Goal: Information Seeking & Learning: Learn about a topic

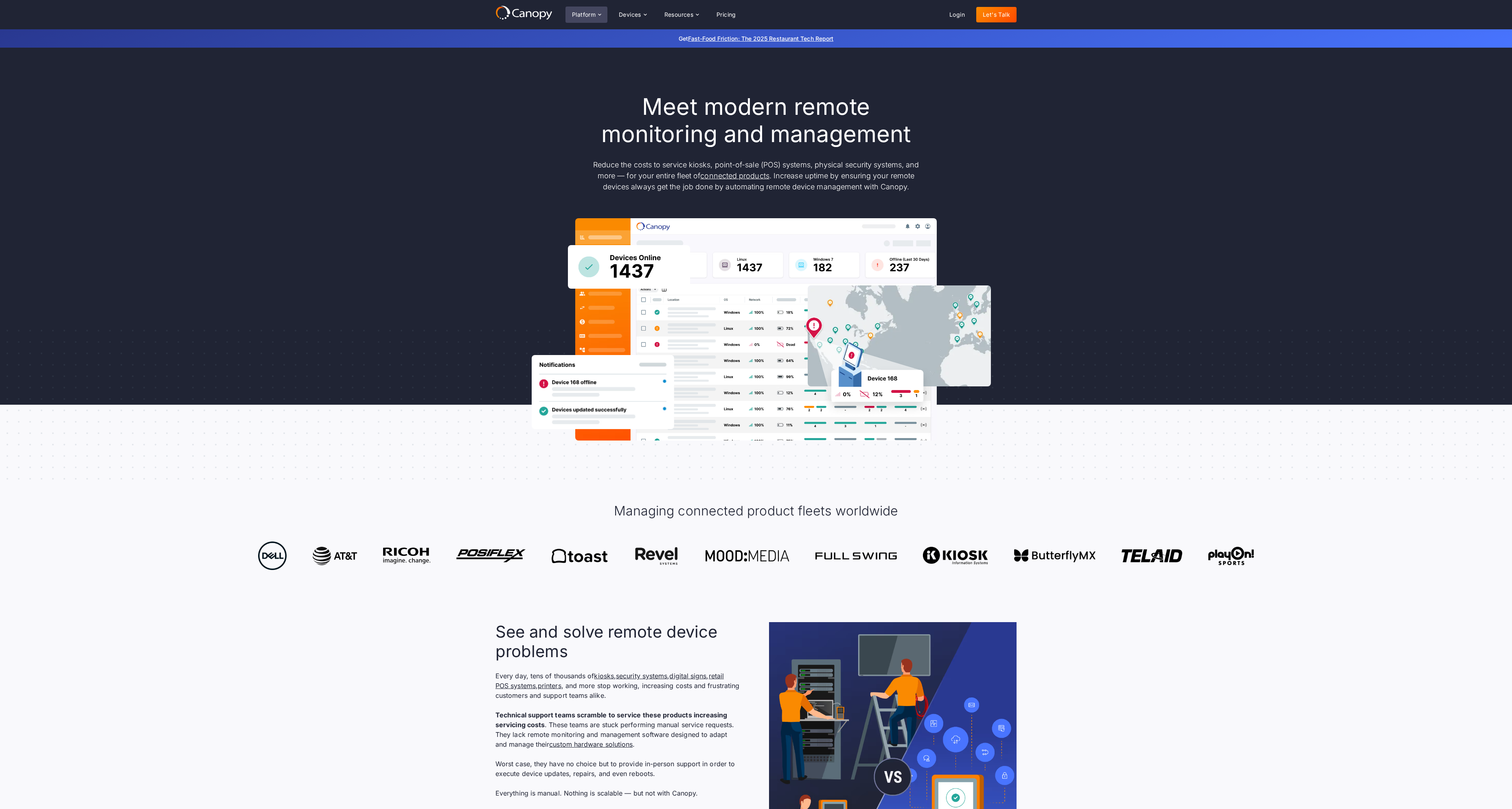
click at [595, 12] on div "Platform" at bounding box center [583, 15] width 23 height 6
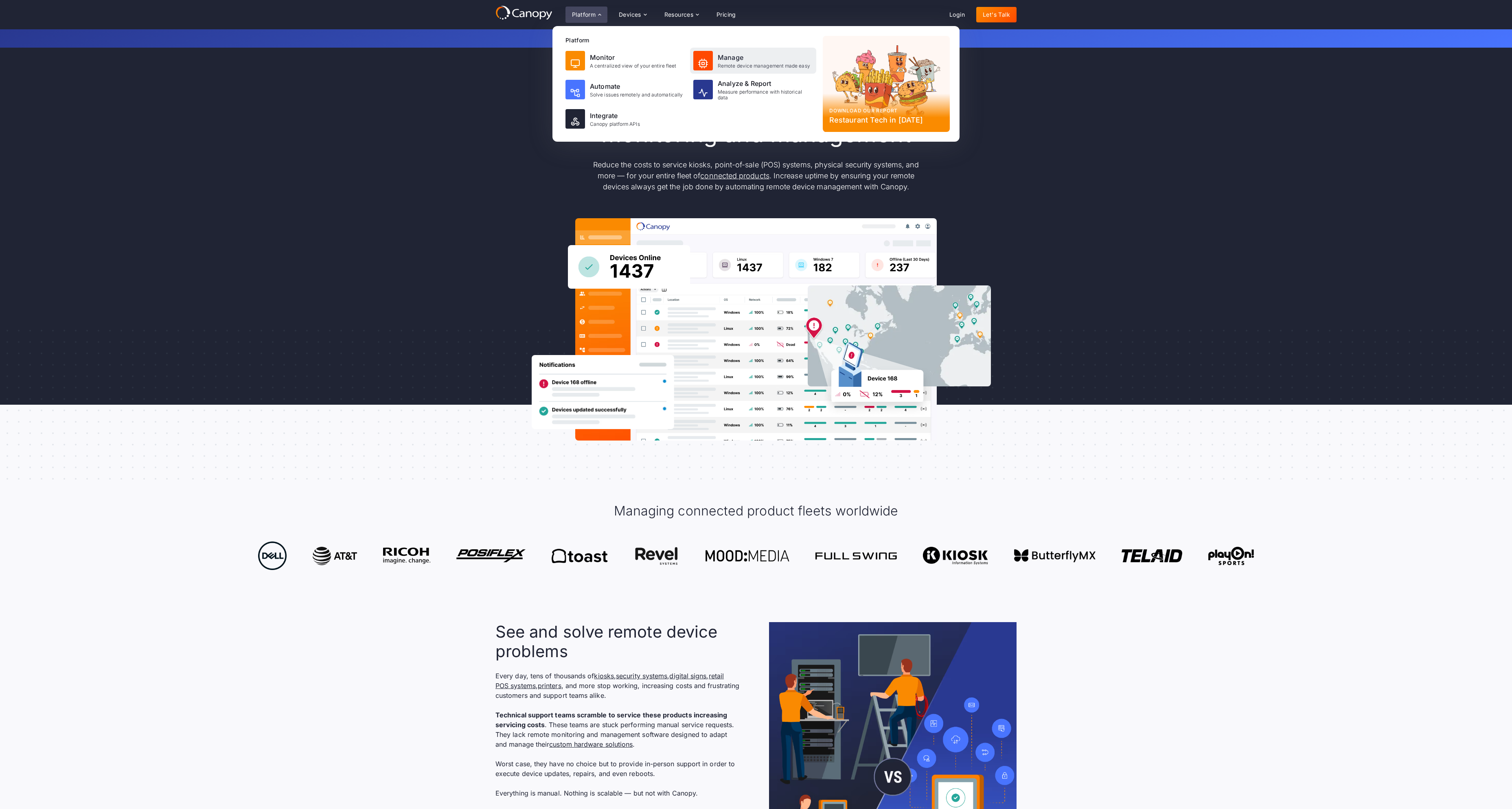
click at [741, 57] on div "Manage" at bounding box center [764, 57] width 92 height 10
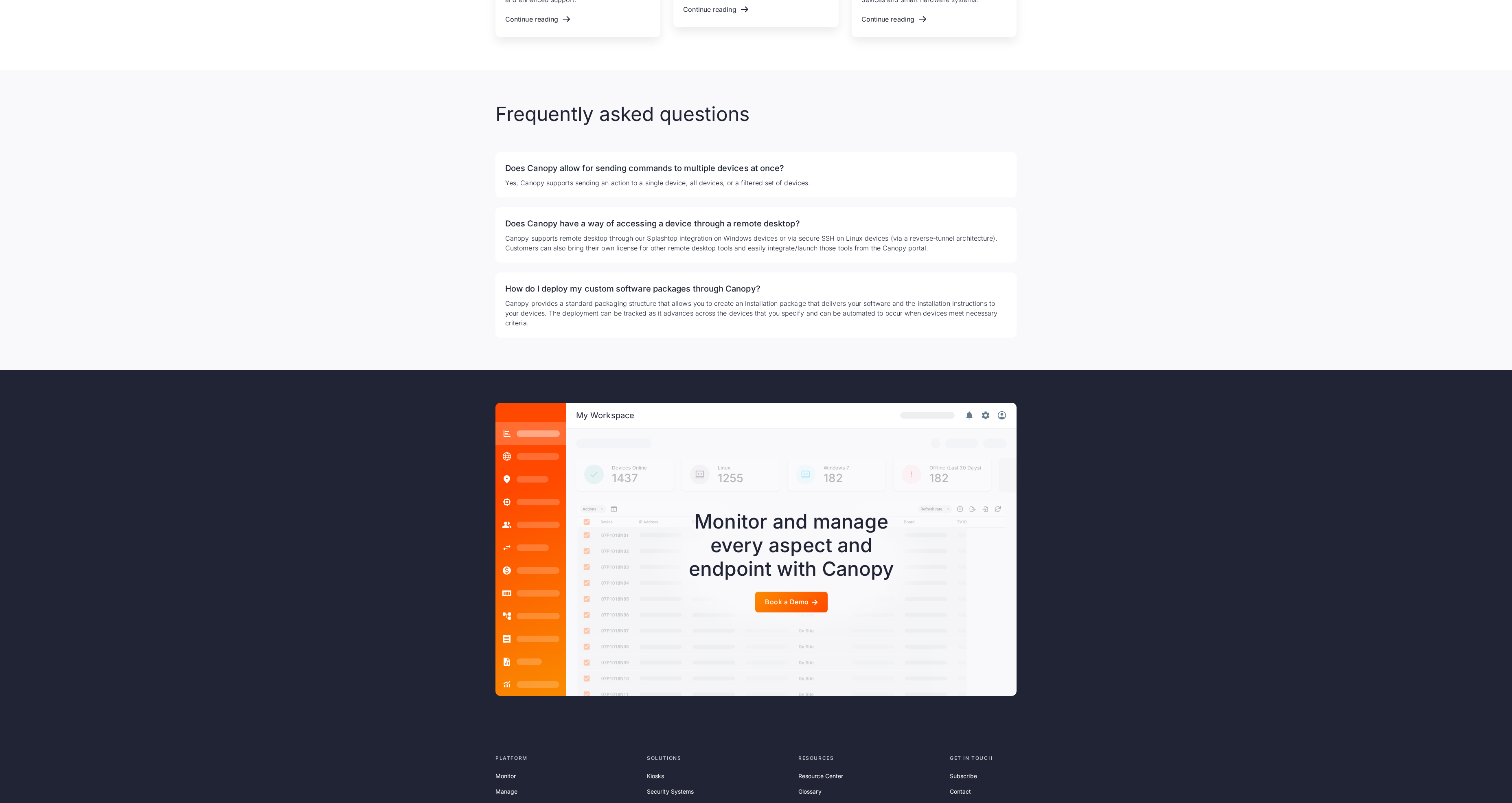
scroll to position [1661, 0]
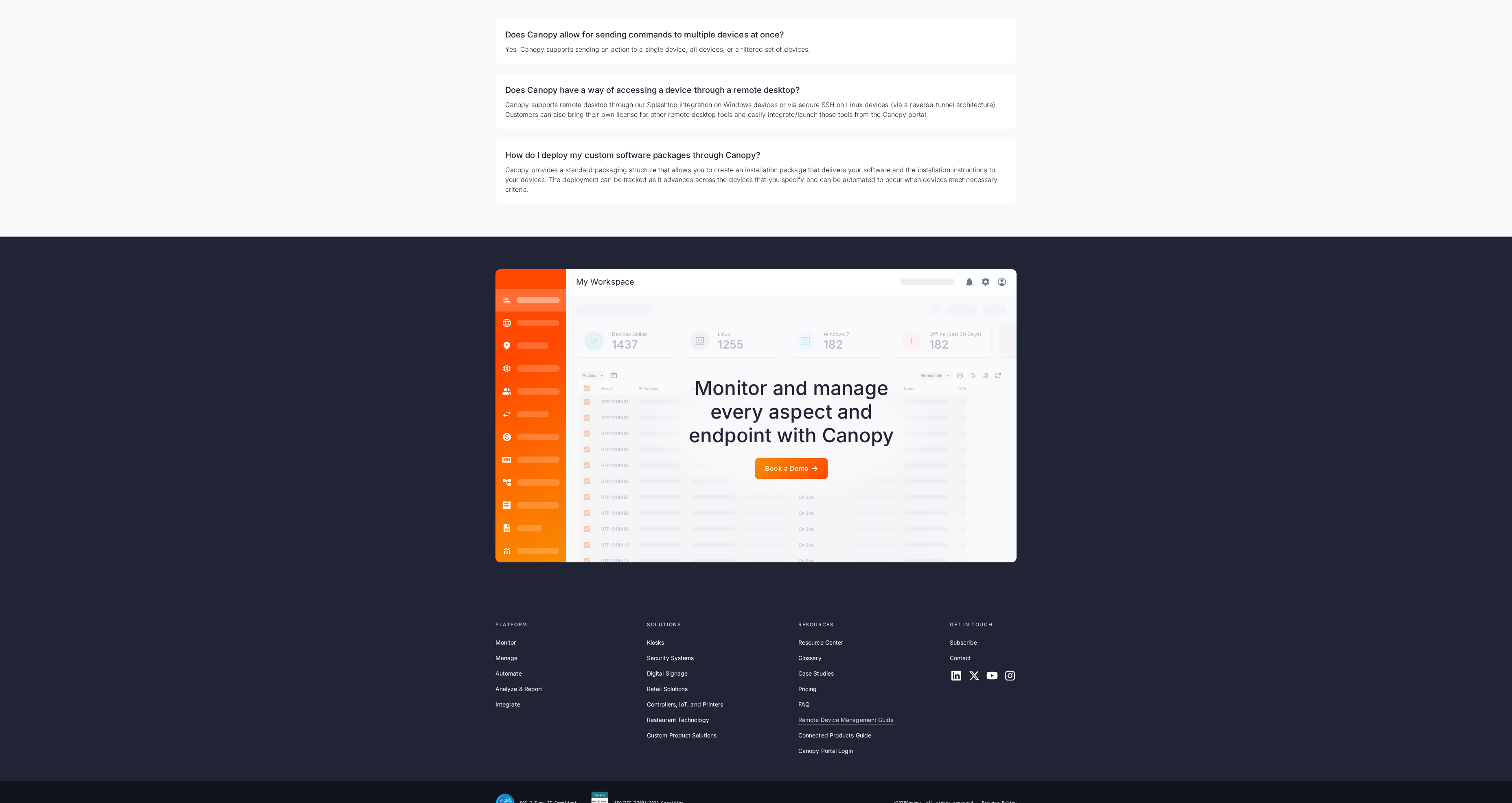
click at [870, 716] on link "Remote Device Management Guide" at bounding box center [846, 720] width 95 height 9
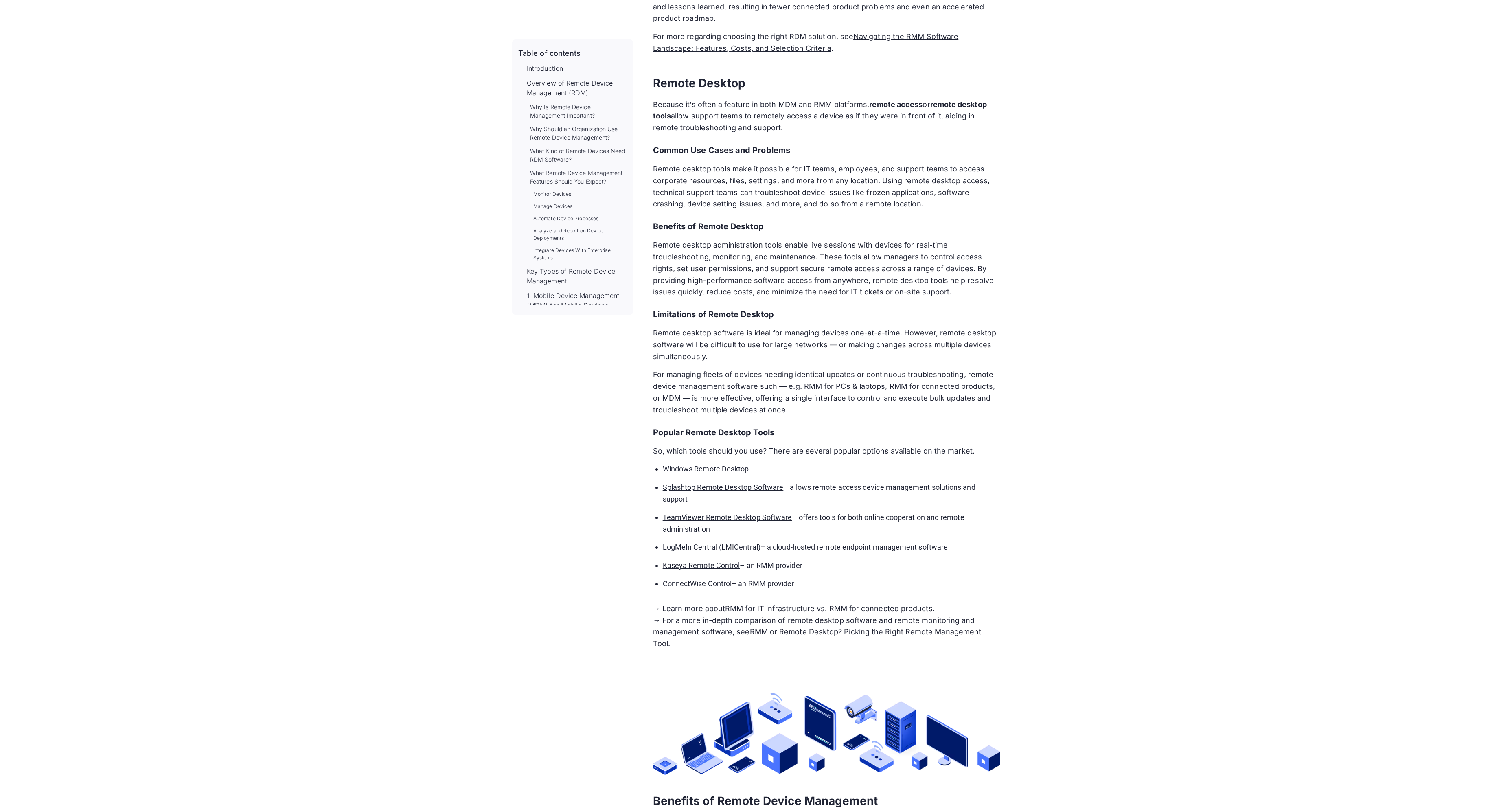
scroll to position [6043, 0]
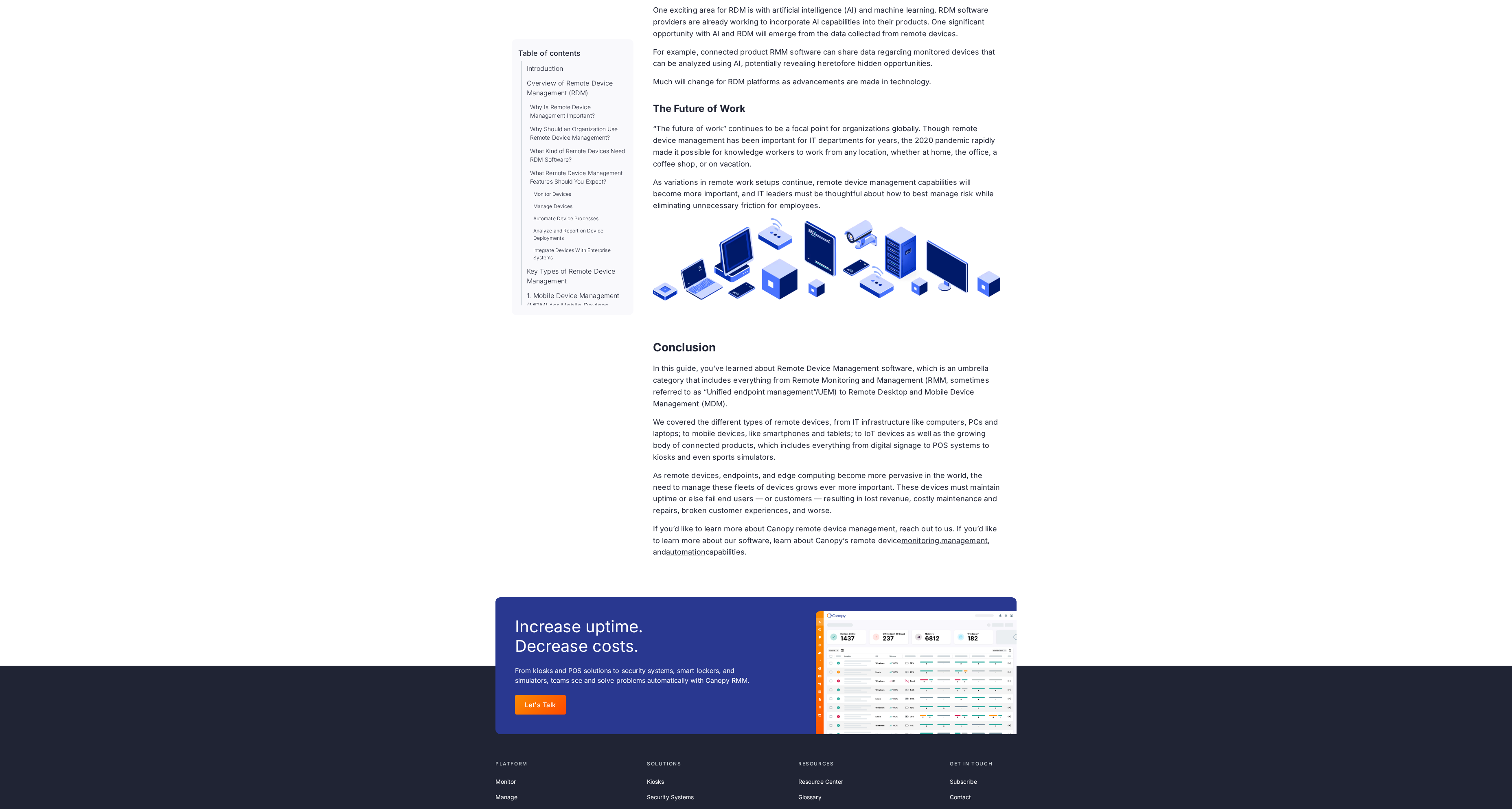
scroll to position [11310, 0]
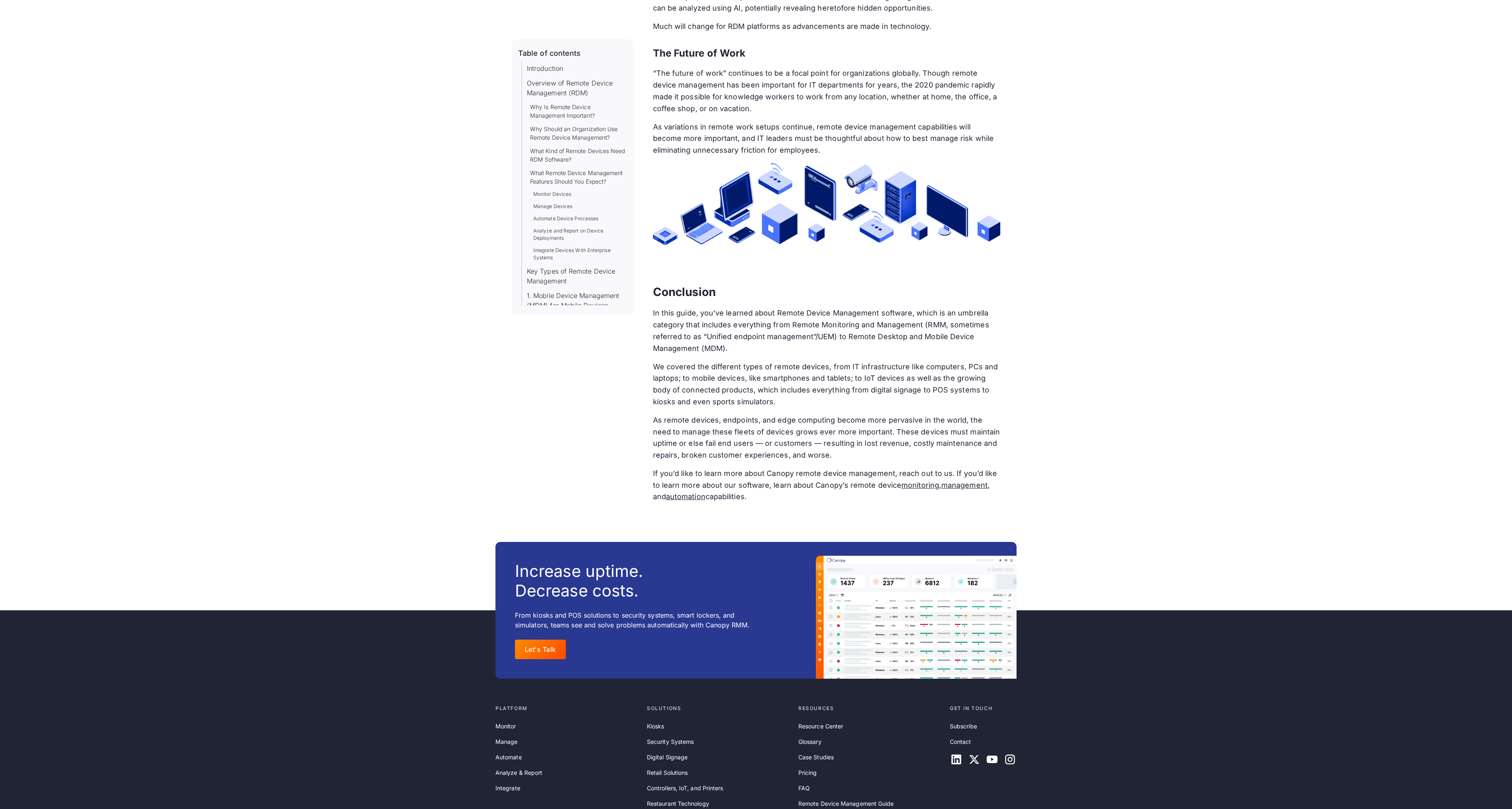
scroll to position [11394, 0]
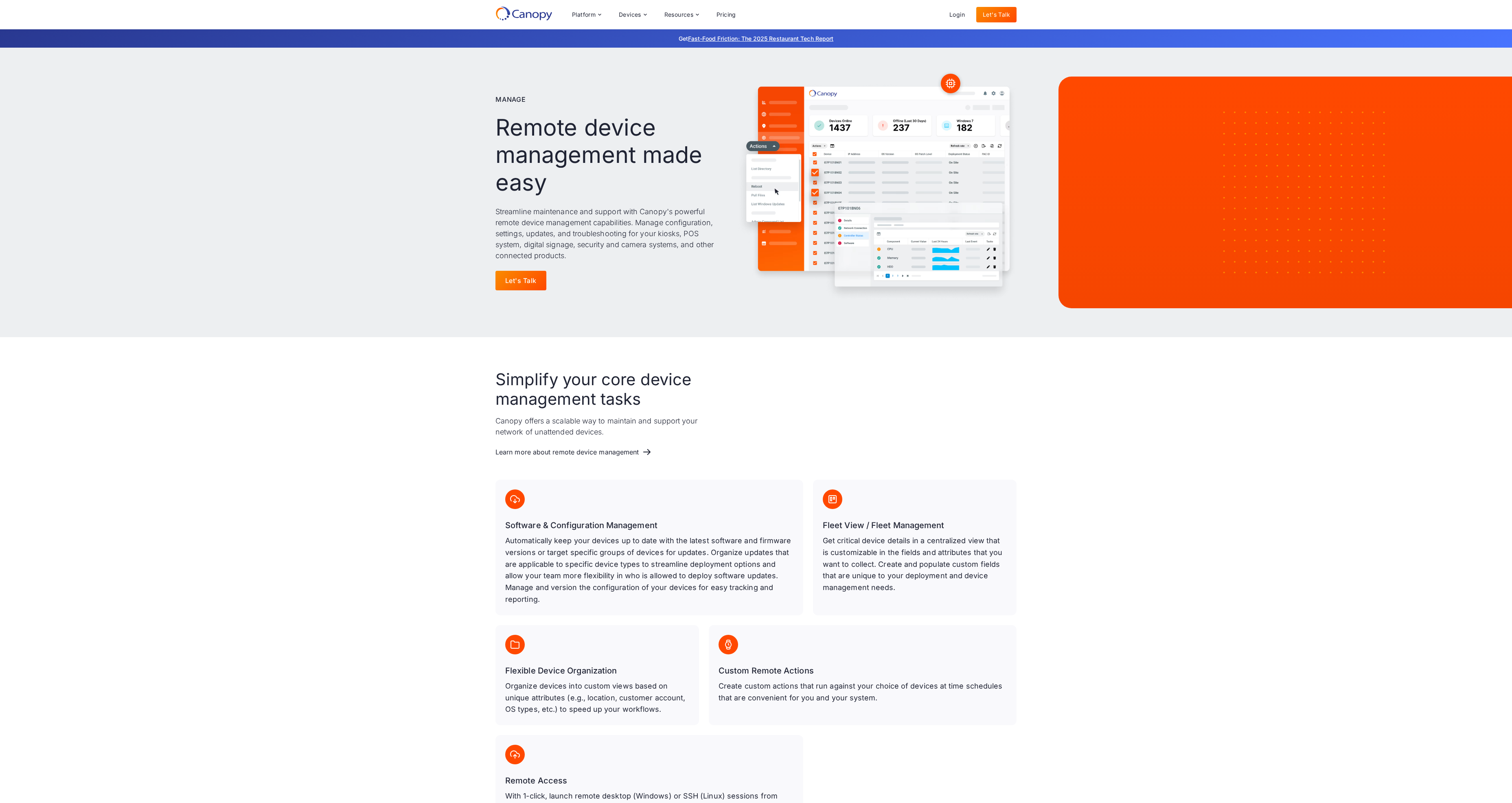
click at [1064, 414] on div "Simplify your core device management tasks Canopy offers a scalable way to main…" at bounding box center [756, 596] width 1512 height 519
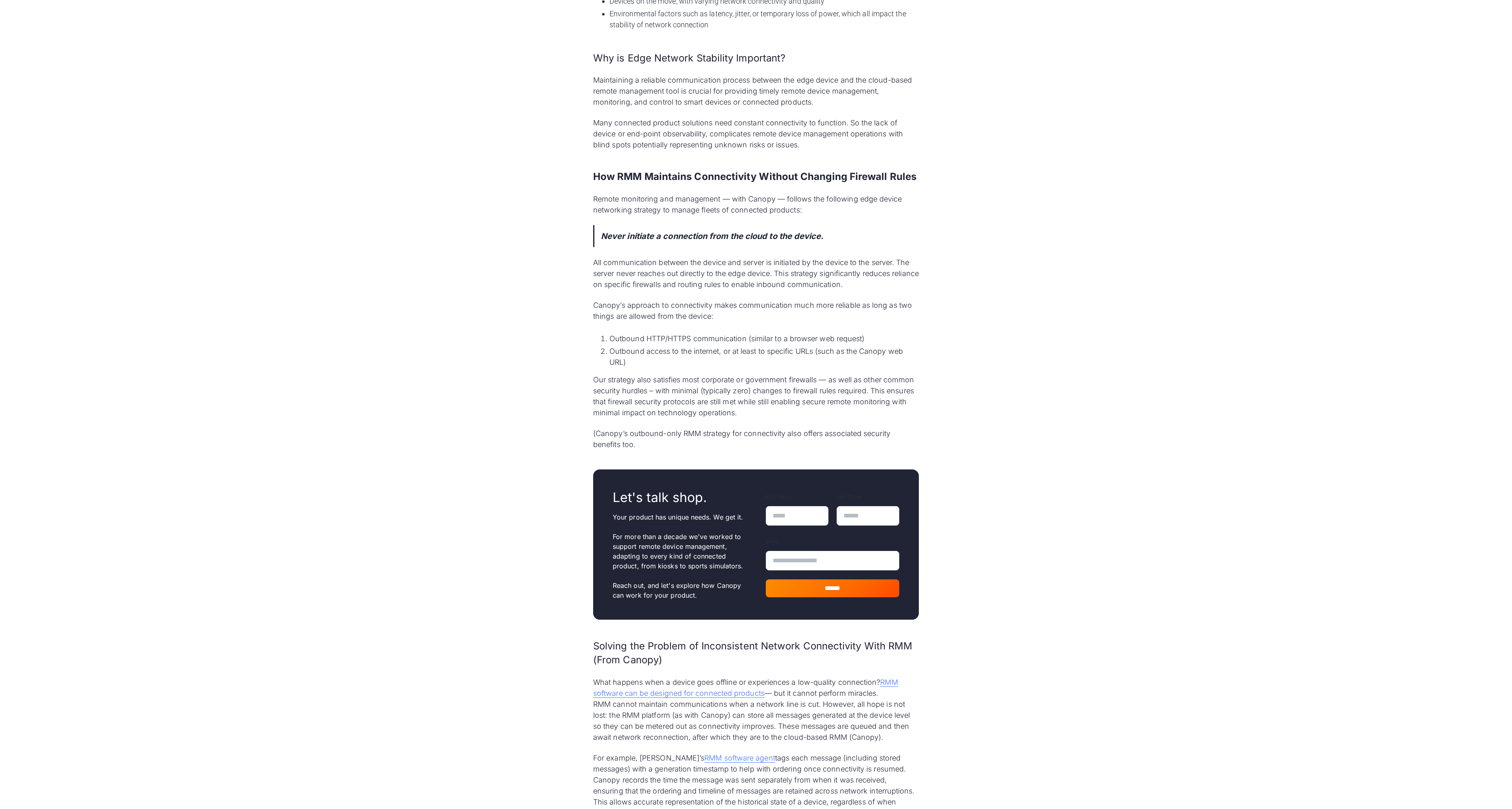
scroll to position [719, 0]
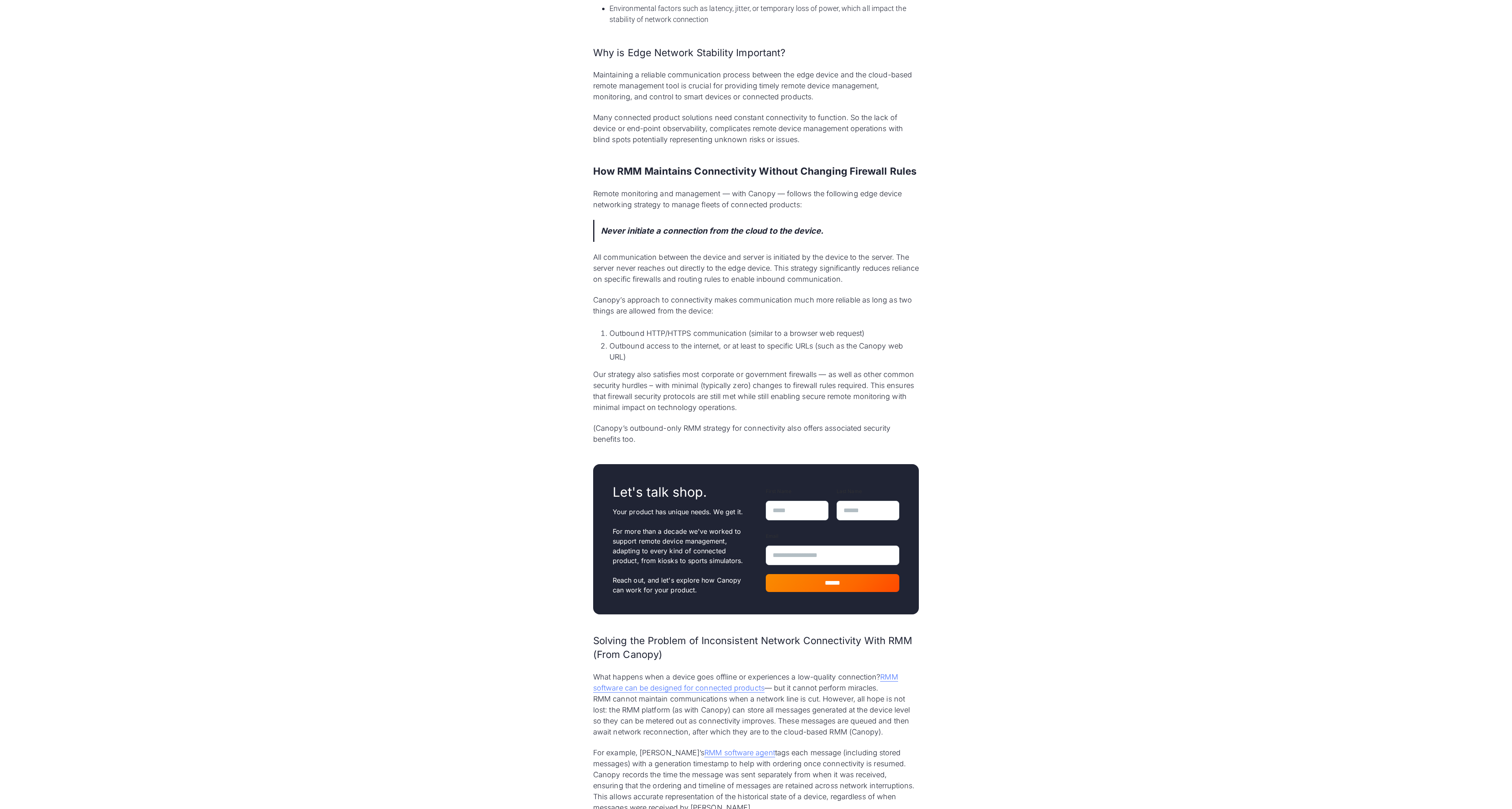
click at [1324, 159] on div "Imagine a fleet of smart kiosks placed in shopping malls across the country. Ea…" at bounding box center [756, 433] width 1512 height 1779
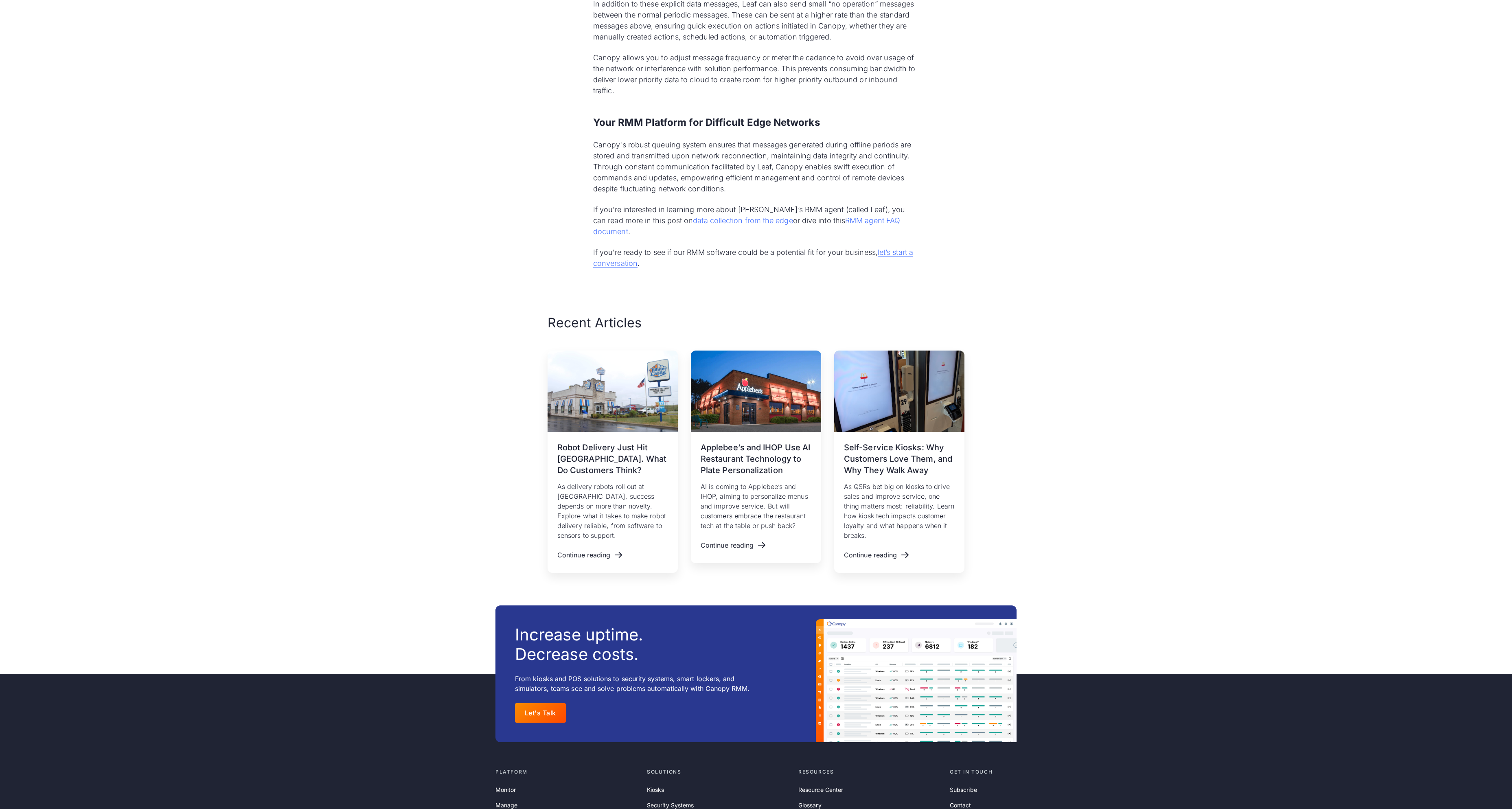
scroll to position [1906, 0]
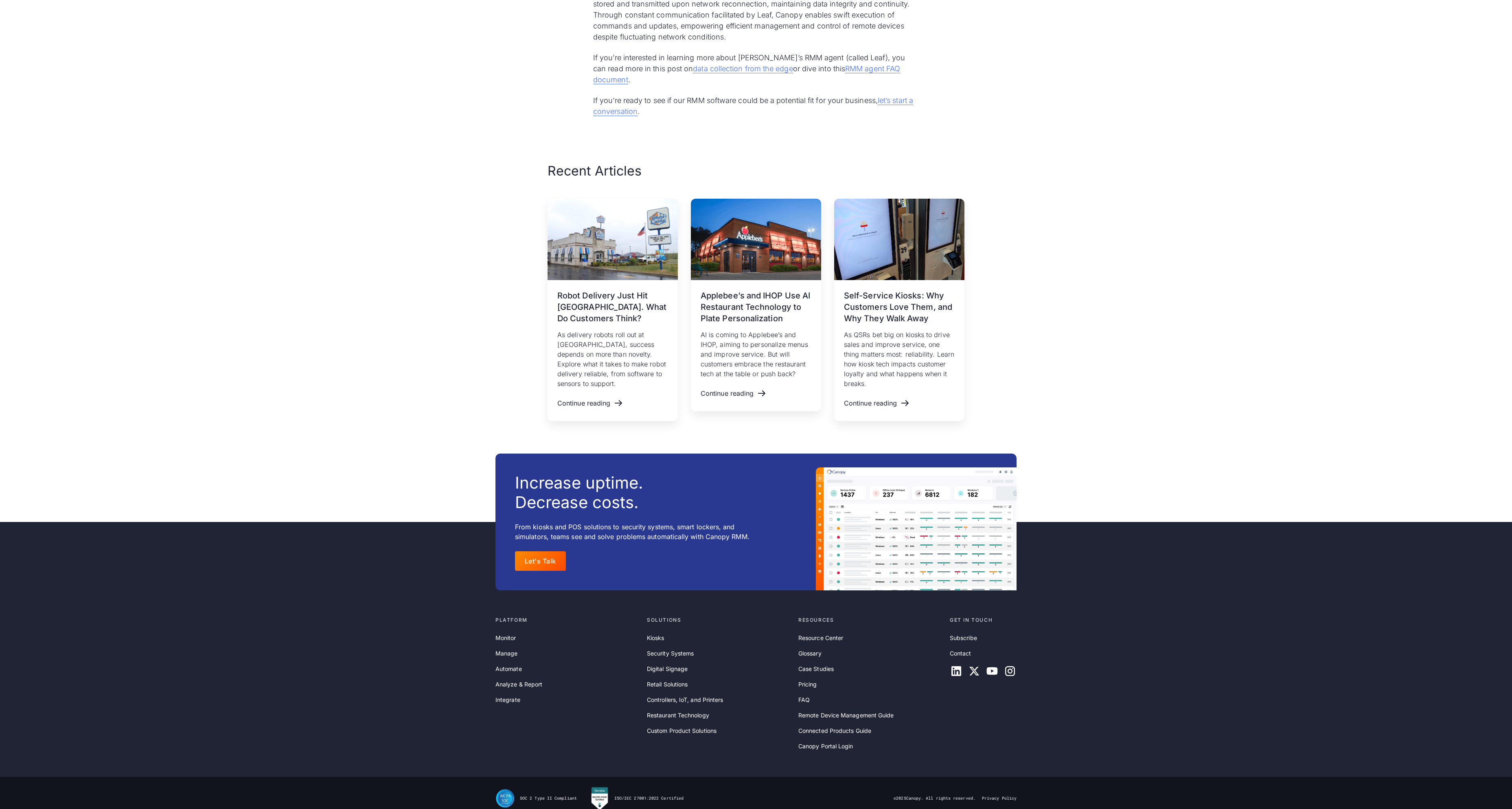
click at [1310, 198] on div "Recent Articles September 30, 2025 Robot Delivery Just Hit White Castle. What D…" at bounding box center [756, 292] width 1512 height 259
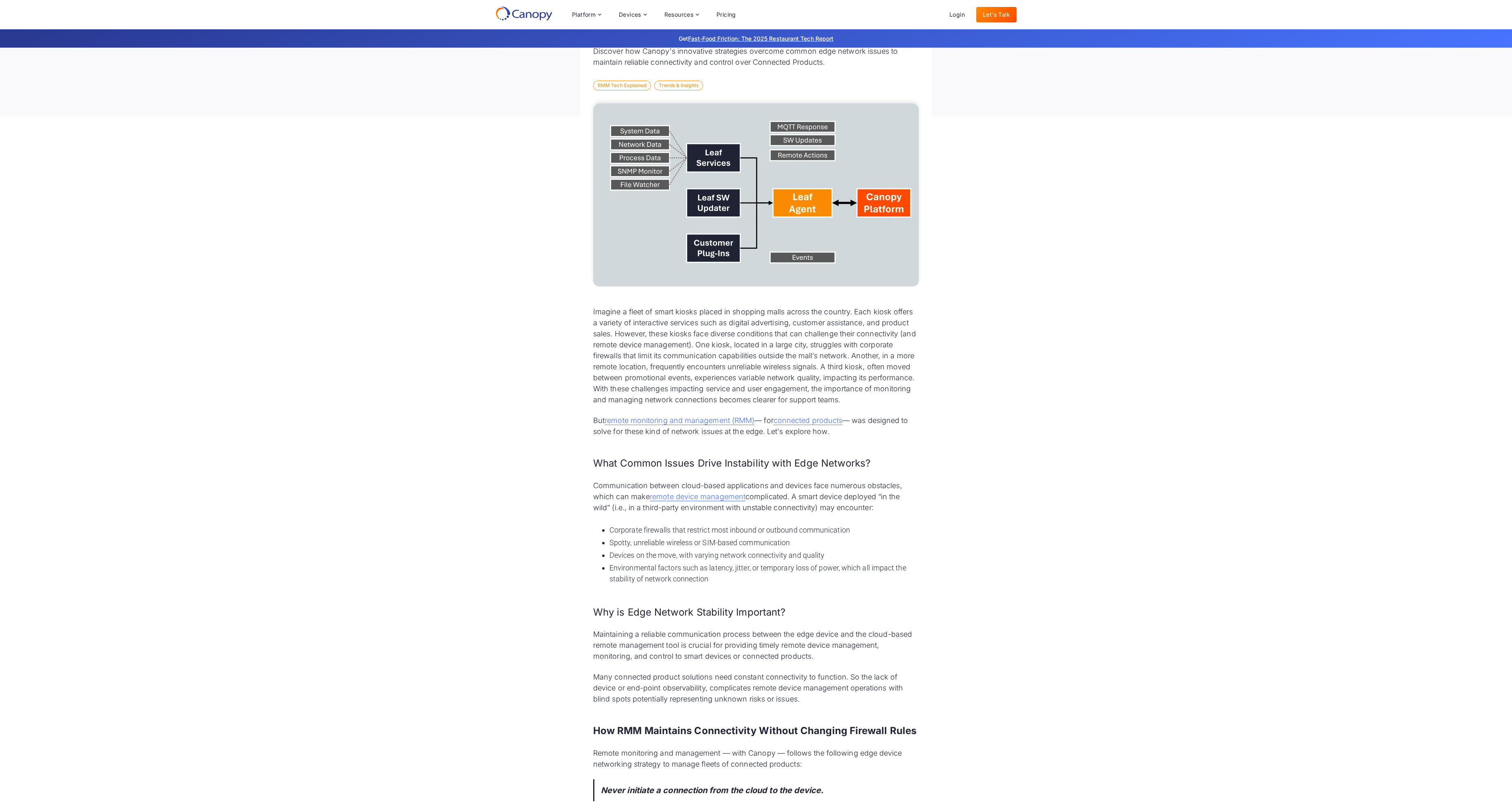
scroll to position [195, 0]
